Goal: Transaction & Acquisition: Purchase product/service

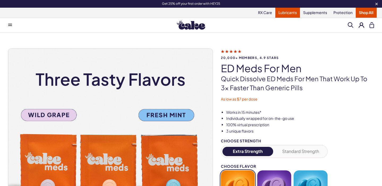
click at [290, 13] on link "Lubricants" at bounding box center [287, 13] width 25 height 10
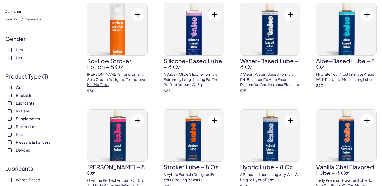
scroll to position [43, 0]
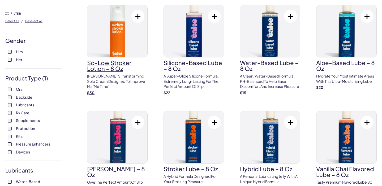
click at [112, 72] on h3 "So-Low Stroker Lotion – 8 oz" at bounding box center [117, 66] width 60 height 12
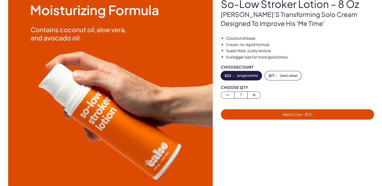
scroll to position [57, 0]
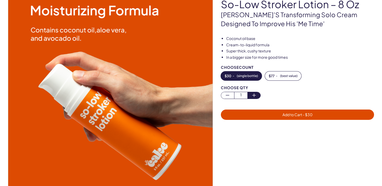
click at [253, 94] on icon "button" at bounding box center [254, 95] width 6 height 6
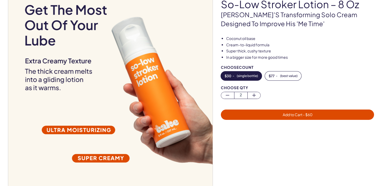
click at [227, 91] on div "Choose Qty 2" at bounding box center [297, 92] width 153 height 13
click at [227, 93] on icon "button" at bounding box center [227, 95] width 6 height 6
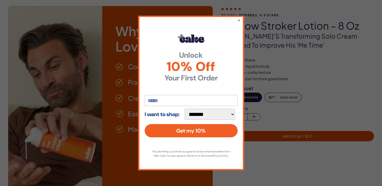
scroll to position [0, 0]
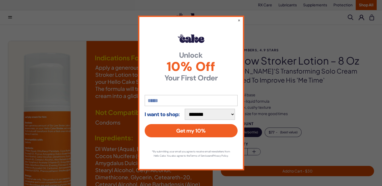
click at [200, 96] on input "email" at bounding box center [191, 100] width 93 height 11
click at [238, 18] on button "×" at bounding box center [238, 20] width 3 height 6
